Goal: Ask a question

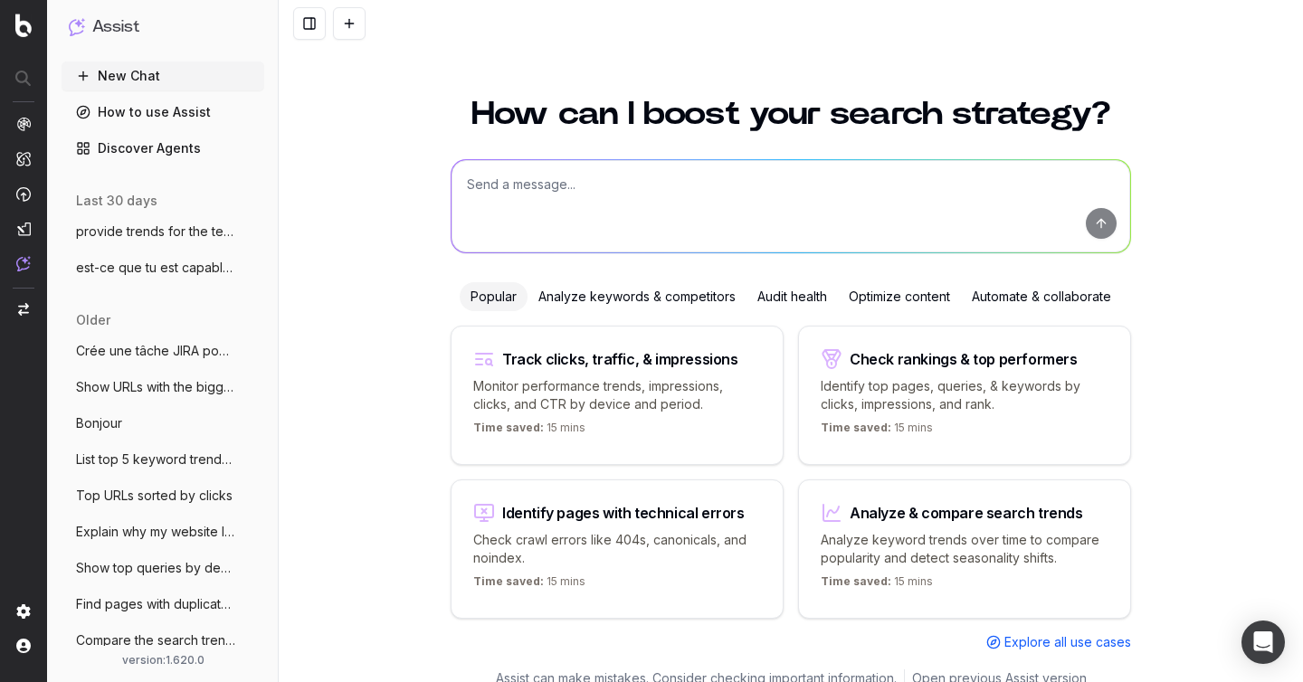
scroll to position [20, 0]
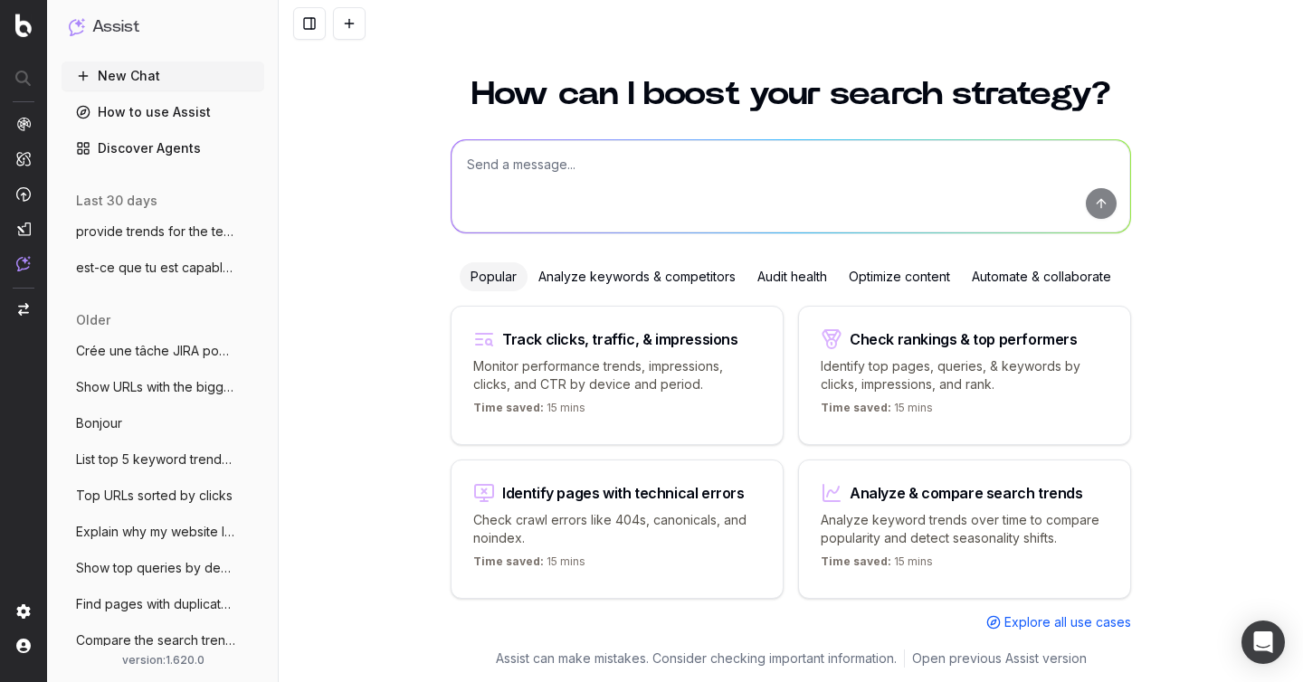
click at [129, 234] on span "provide trends for the term and its vari" at bounding box center [155, 232] width 159 height 18
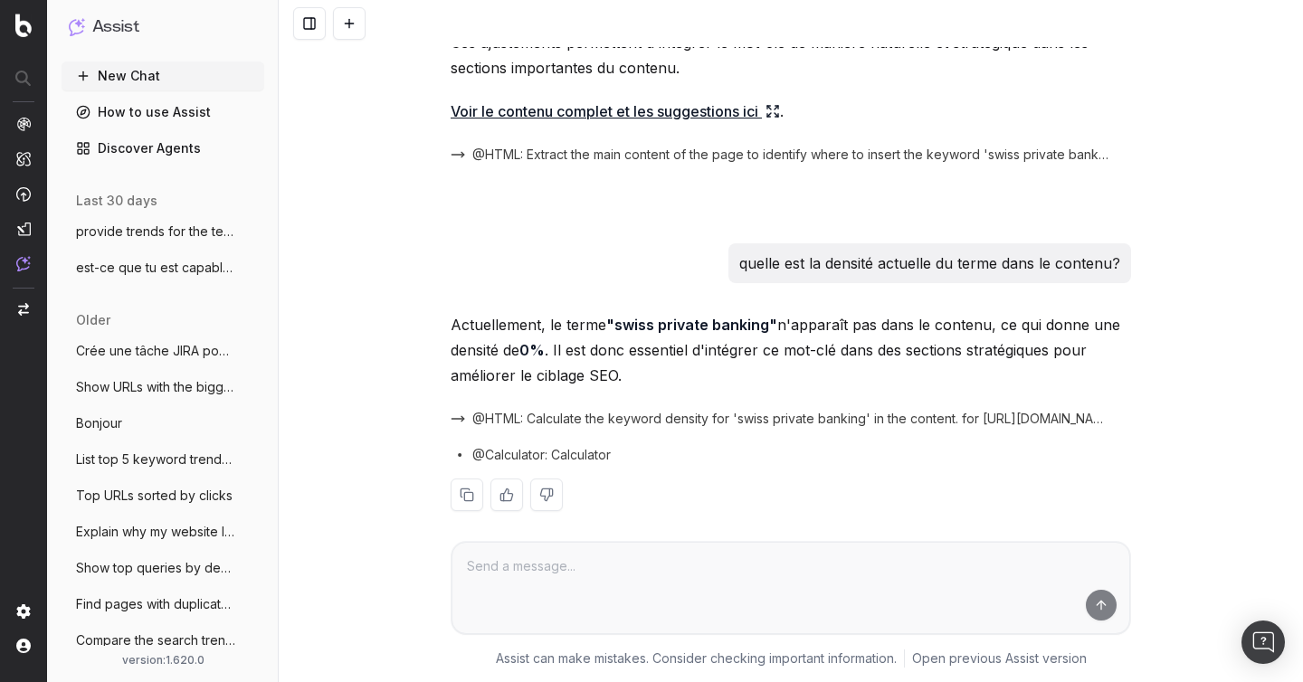
scroll to position [2560, 0]
